Goal: Task Accomplishment & Management: Use online tool/utility

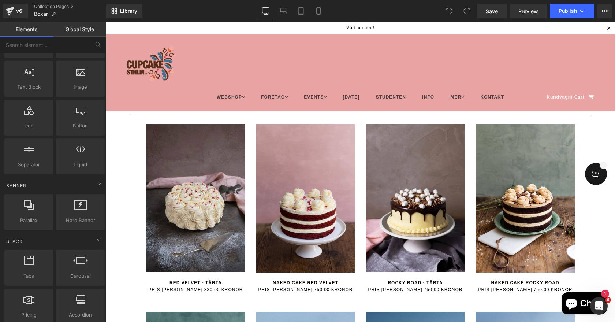
click at [78, 26] on link "Global Style" at bounding box center [79, 29] width 53 height 15
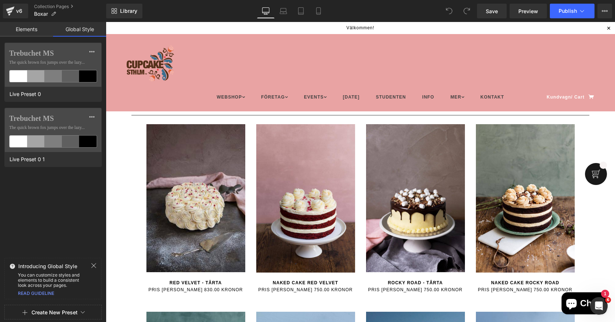
click at [33, 30] on link "Elements" at bounding box center [26, 29] width 53 height 15
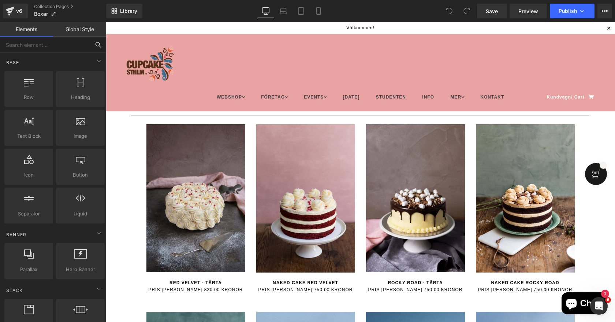
click at [59, 49] on input "text" at bounding box center [45, 45] width 90 height 16
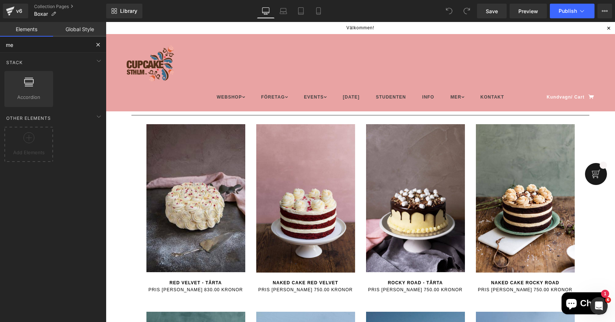
type input "m"
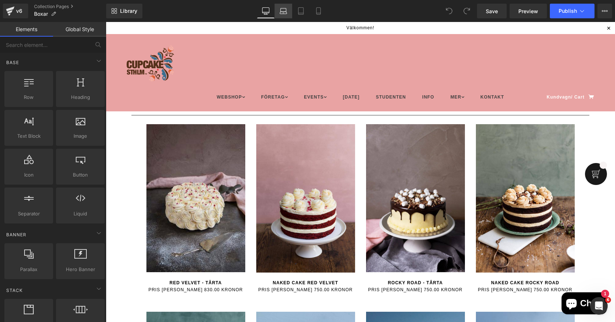
click at [287, 11] on icon at bounding box center [283, 10] width 7 height 7
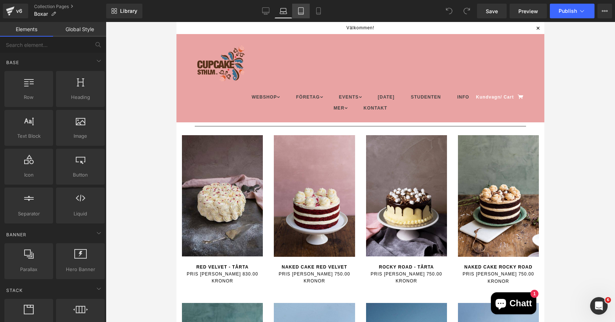
click at [295, 11] on link "Tablet" at bounding box center [301, 11] width 18 height 15
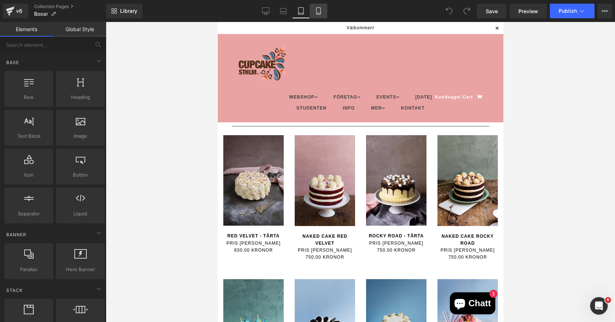
click at [317, 12] on icon at bounding box center [318, 11] width 4 height 7
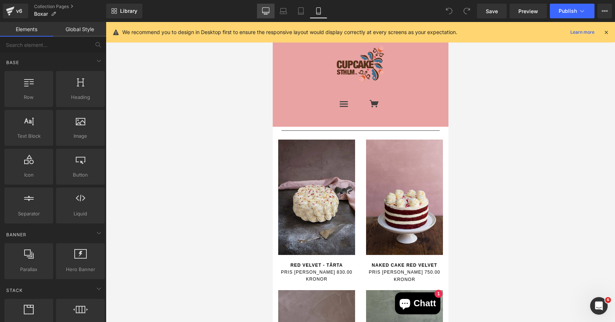
click at [268, 11] on icon at bounding box center [265, 10] width 7 height 7
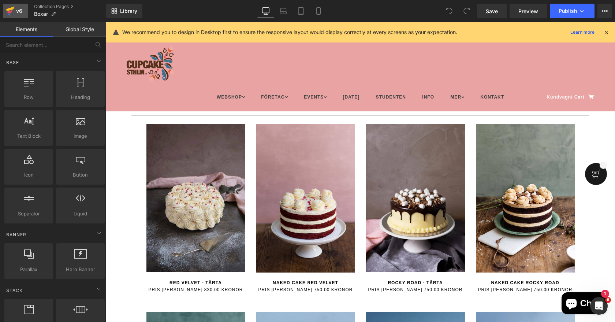
click at [11, 12] on icon at bounding box center [10, 11] width 9 height 18
